Goal: Browse casually

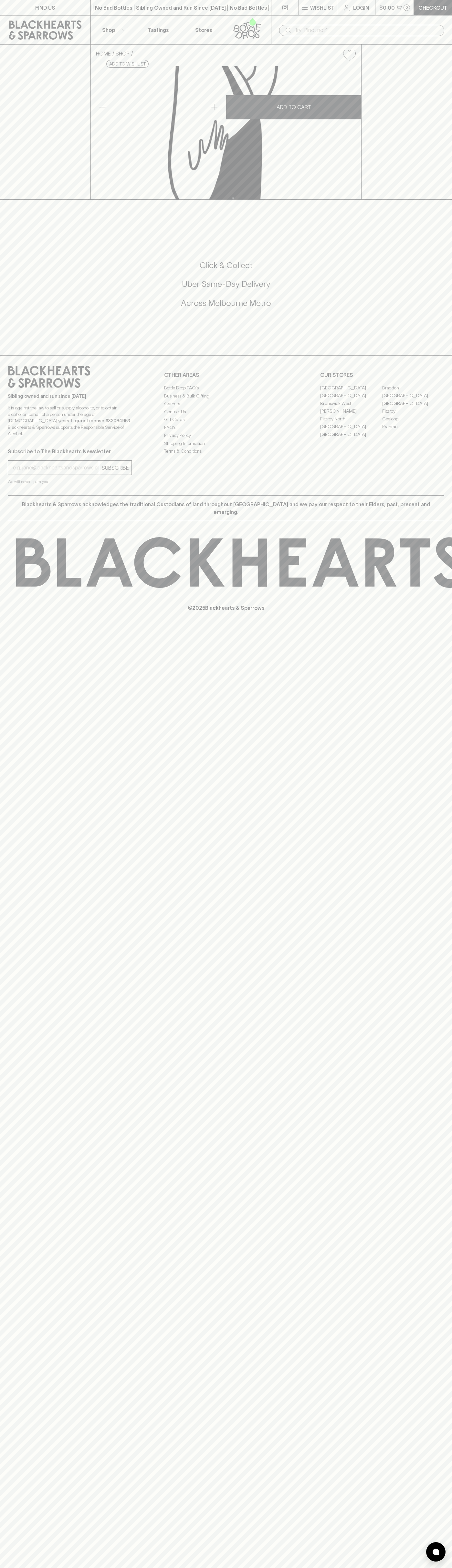
click at [441, 19] on div "​" at bounding box center [361, 30] width 181 height 29
click at [450, 1055] on div "FIND US | No Bad Bottles | Sibling Owned and Run Since [DATE] | No Bad Bottles …" at bounding box center [226, 784] width 452 height 1568
click at [347, 1567] on html "FIND US | No Bad Bottles | Sibling Owned and Run Since [DATE] | No Bad Bottles …" at bounding box center [226, 784] width 452 height 1568
click at [31, 516] on p "Blackhearts & Sparrows acknowledges the traditional Custodians of land througho…" at bounding box center [226, 508] width 426 height 15
